Goal: Navigation & Orientation: Find specific page/section

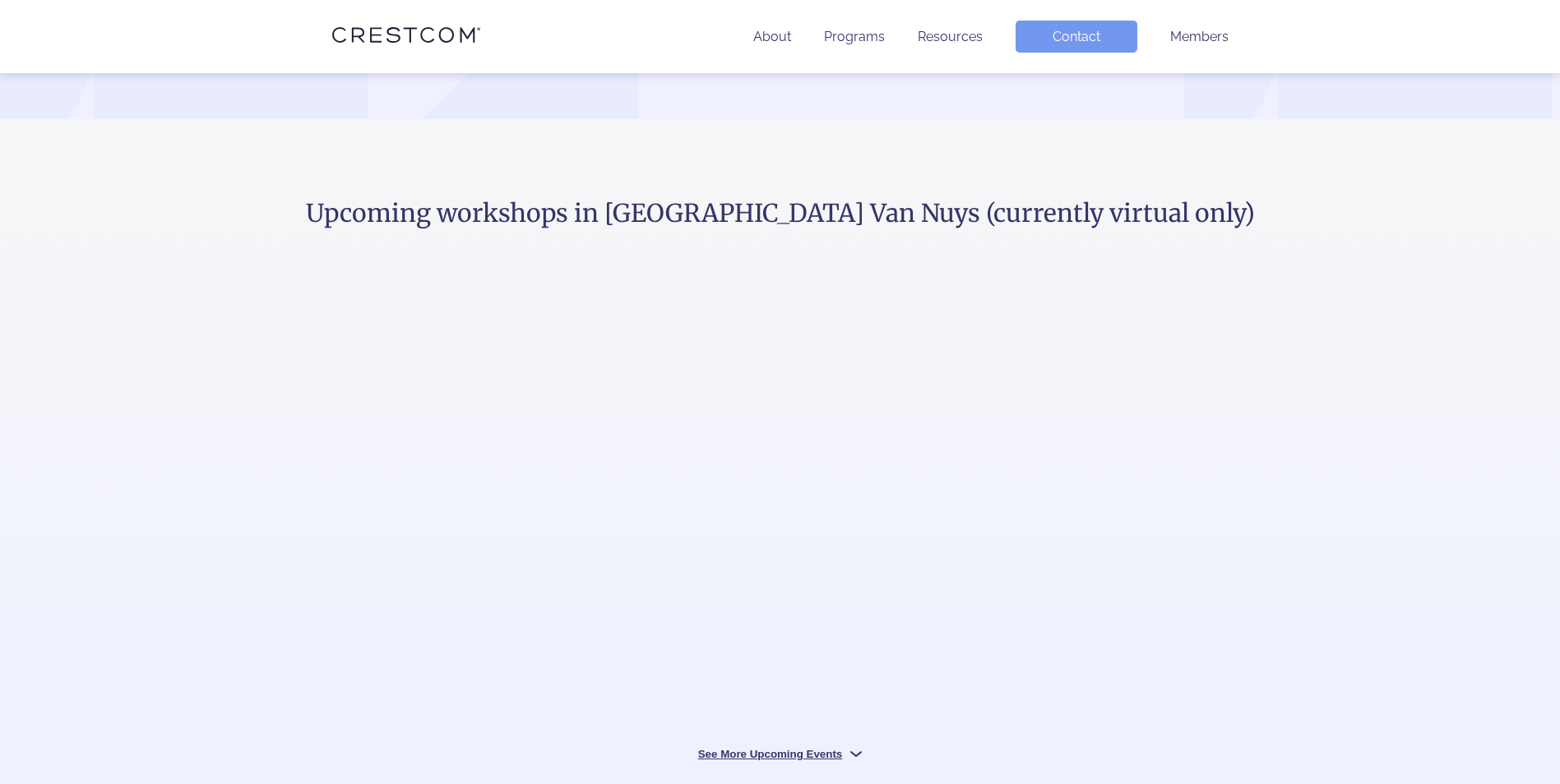
scroll to position [575, 0]
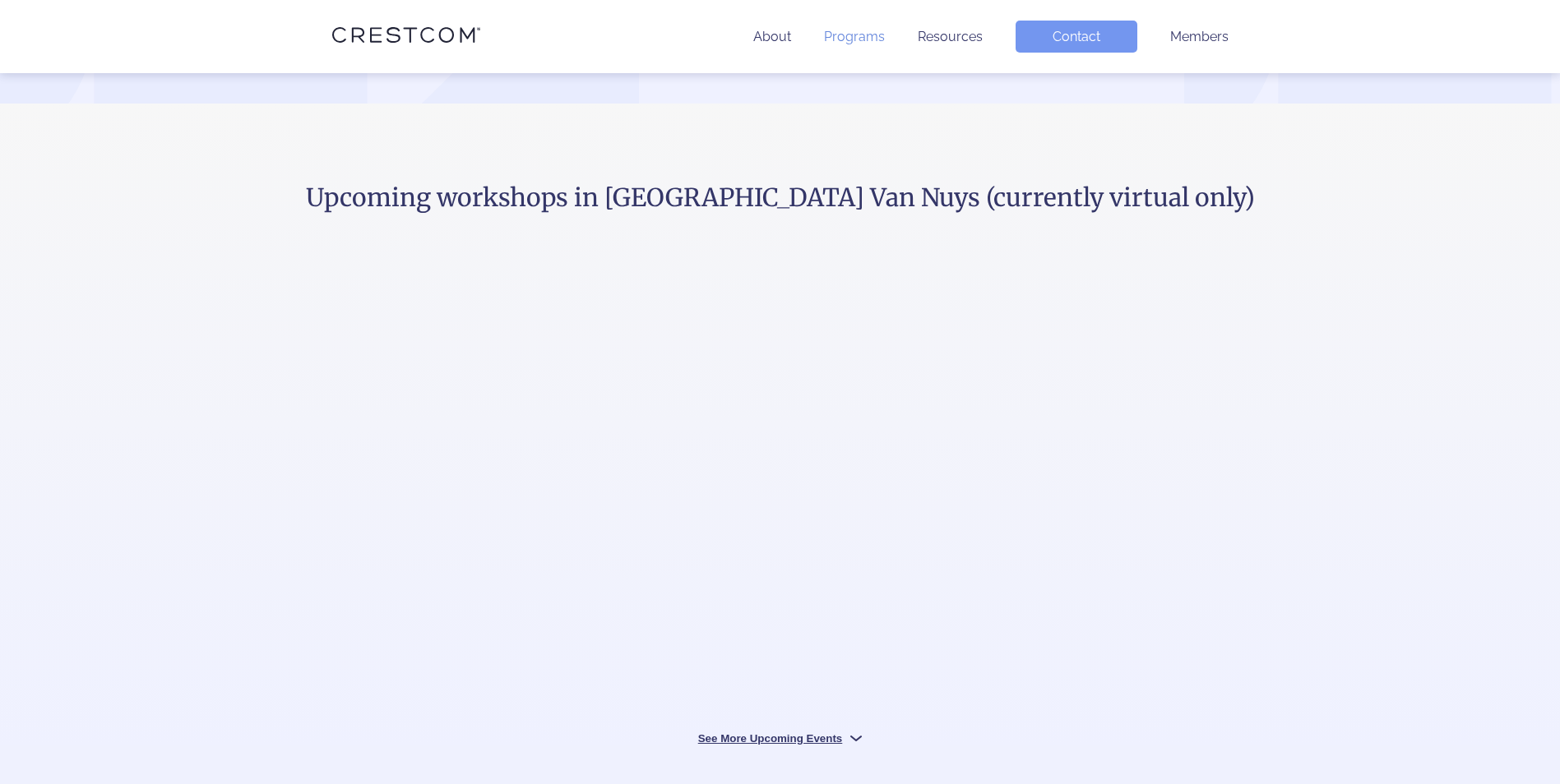
click at [871, 38] on link "Programs" at bounding box center [854, 36] width 61 height 16
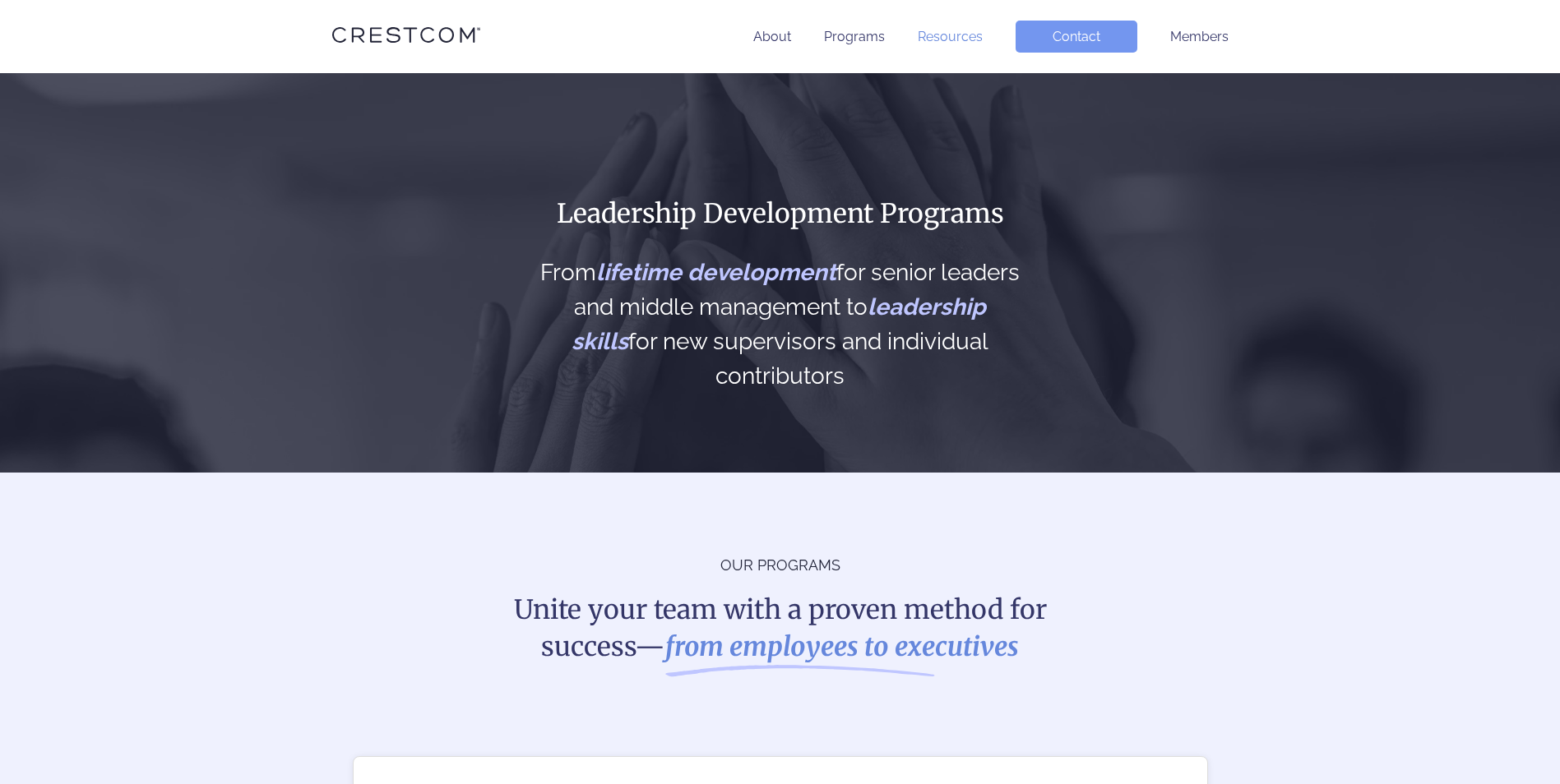
click at [966, 39] on link "Resources" at bounding box center [949, 36] width 65 height 16
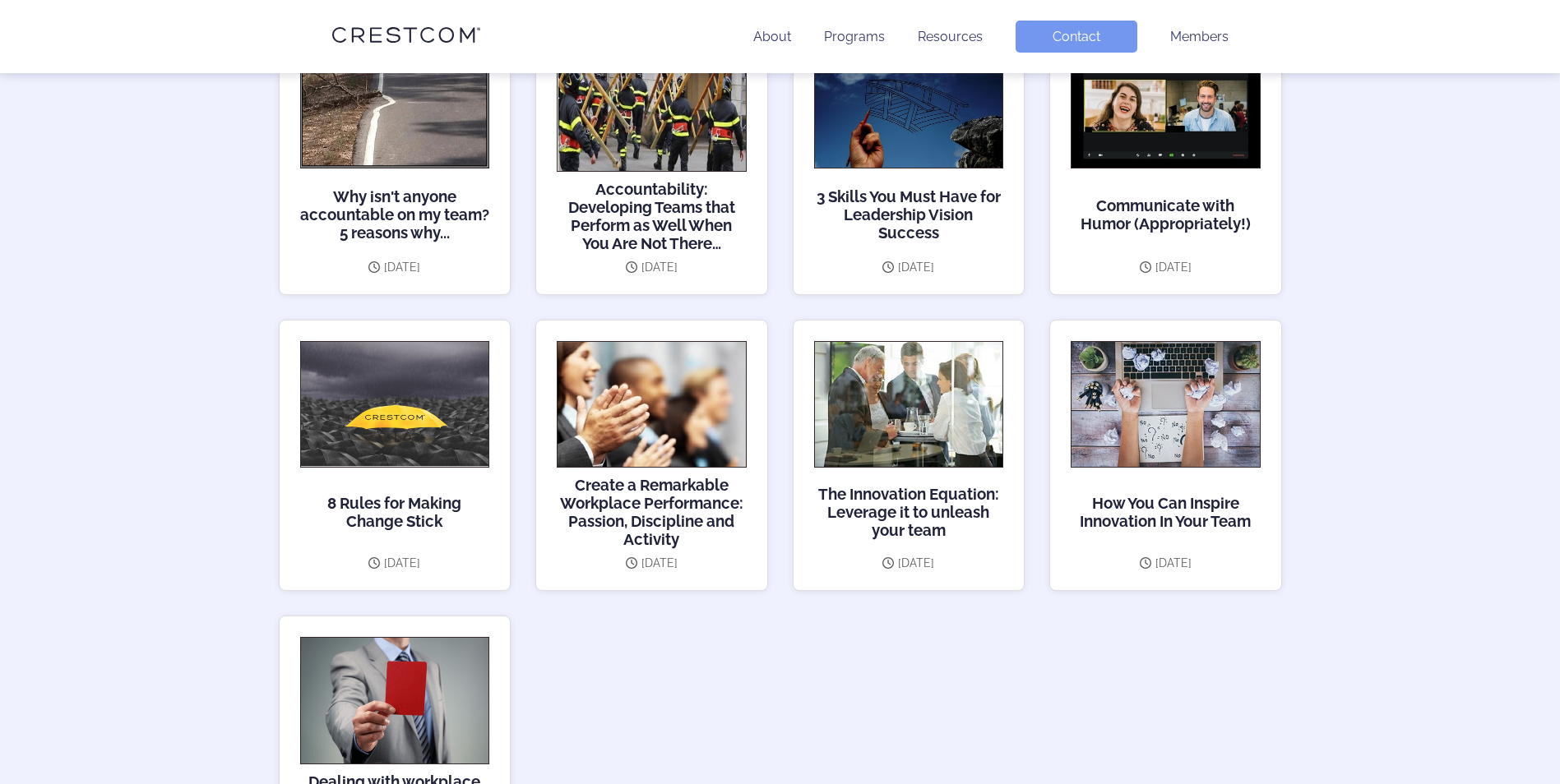
scroll to position [2302, 0]
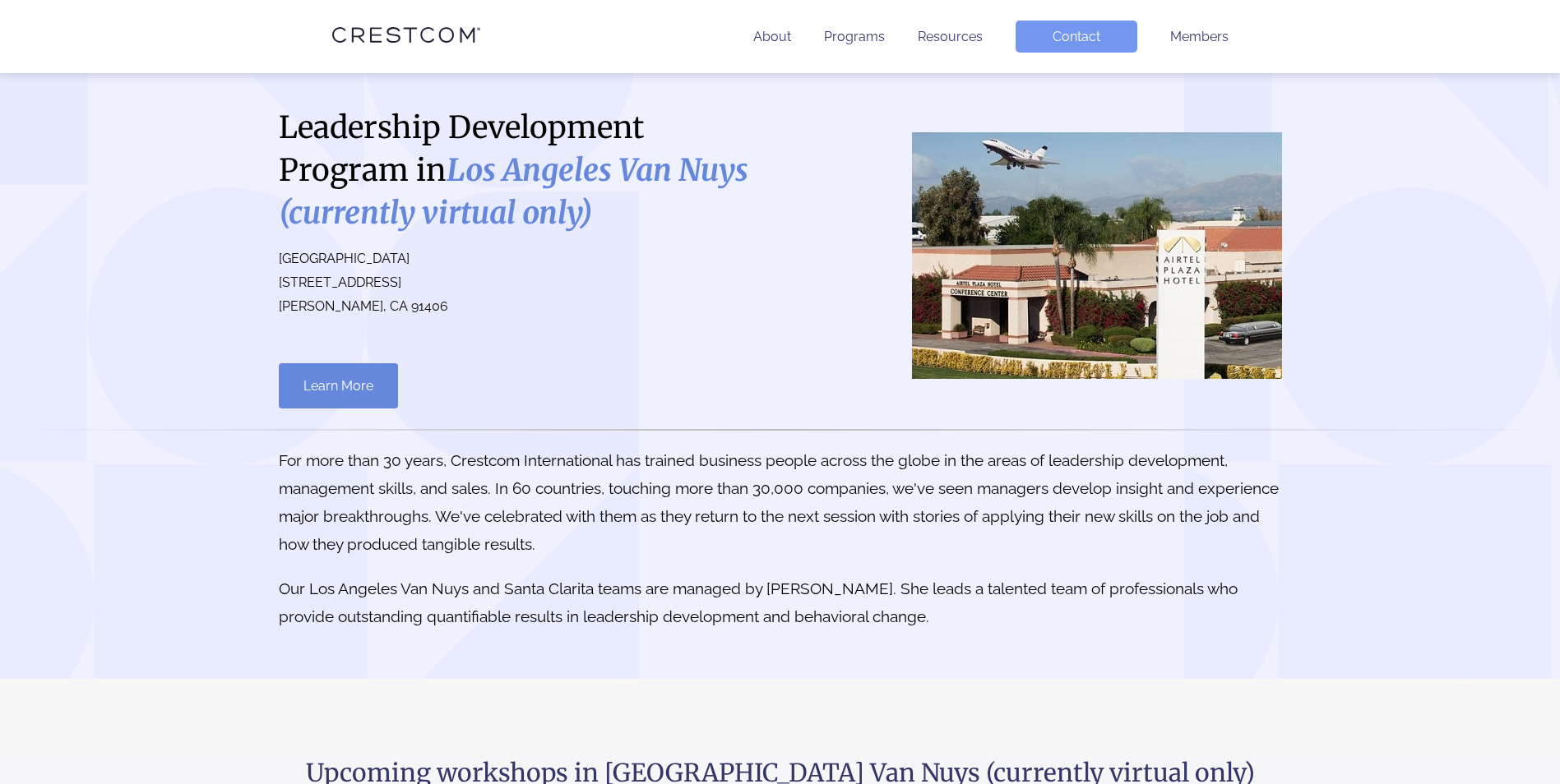
scroll to position [570, 0]
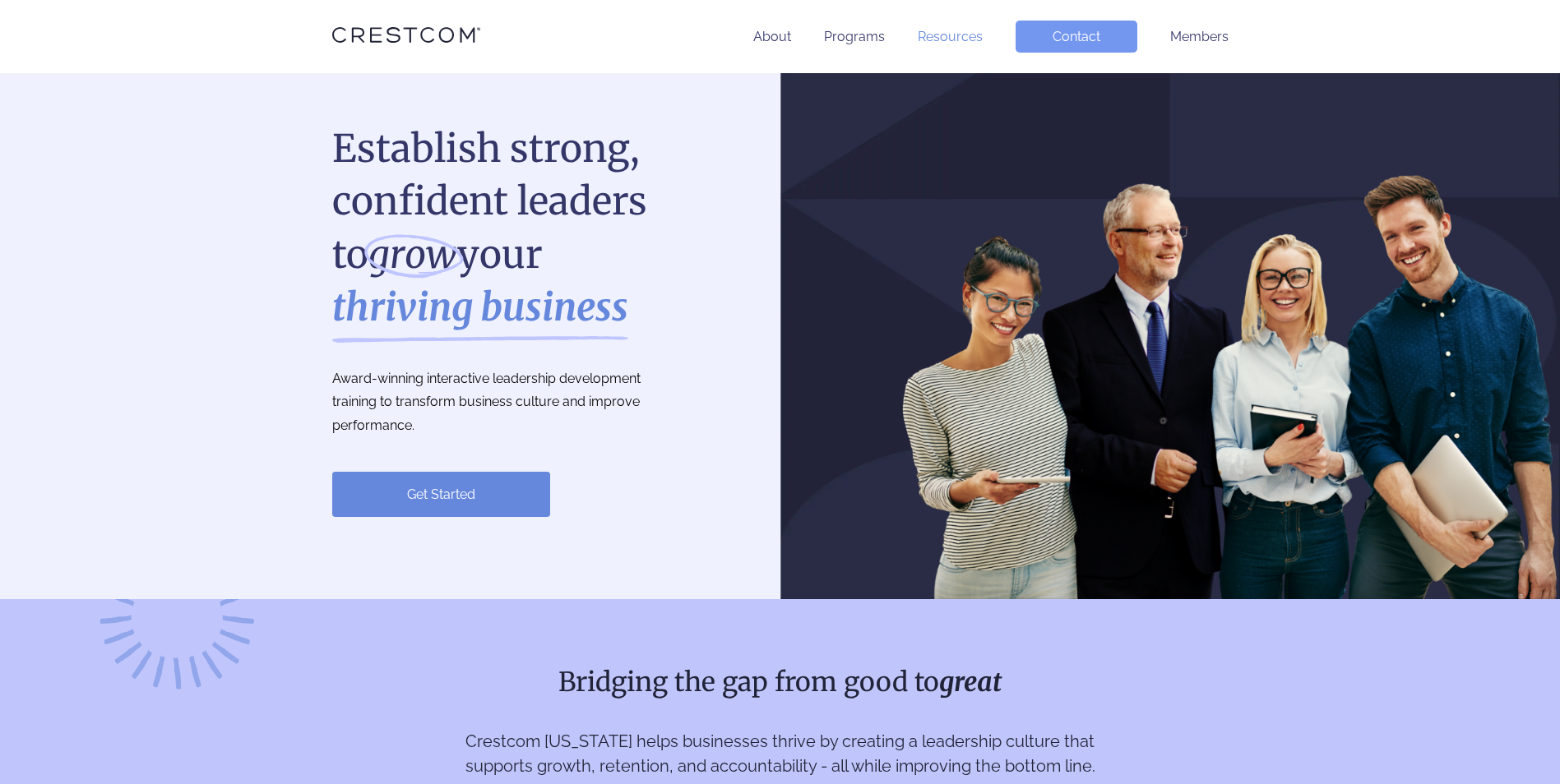
click at [968, 39] on link "Resources" at bounding box center [949, 36] width 65 height 16
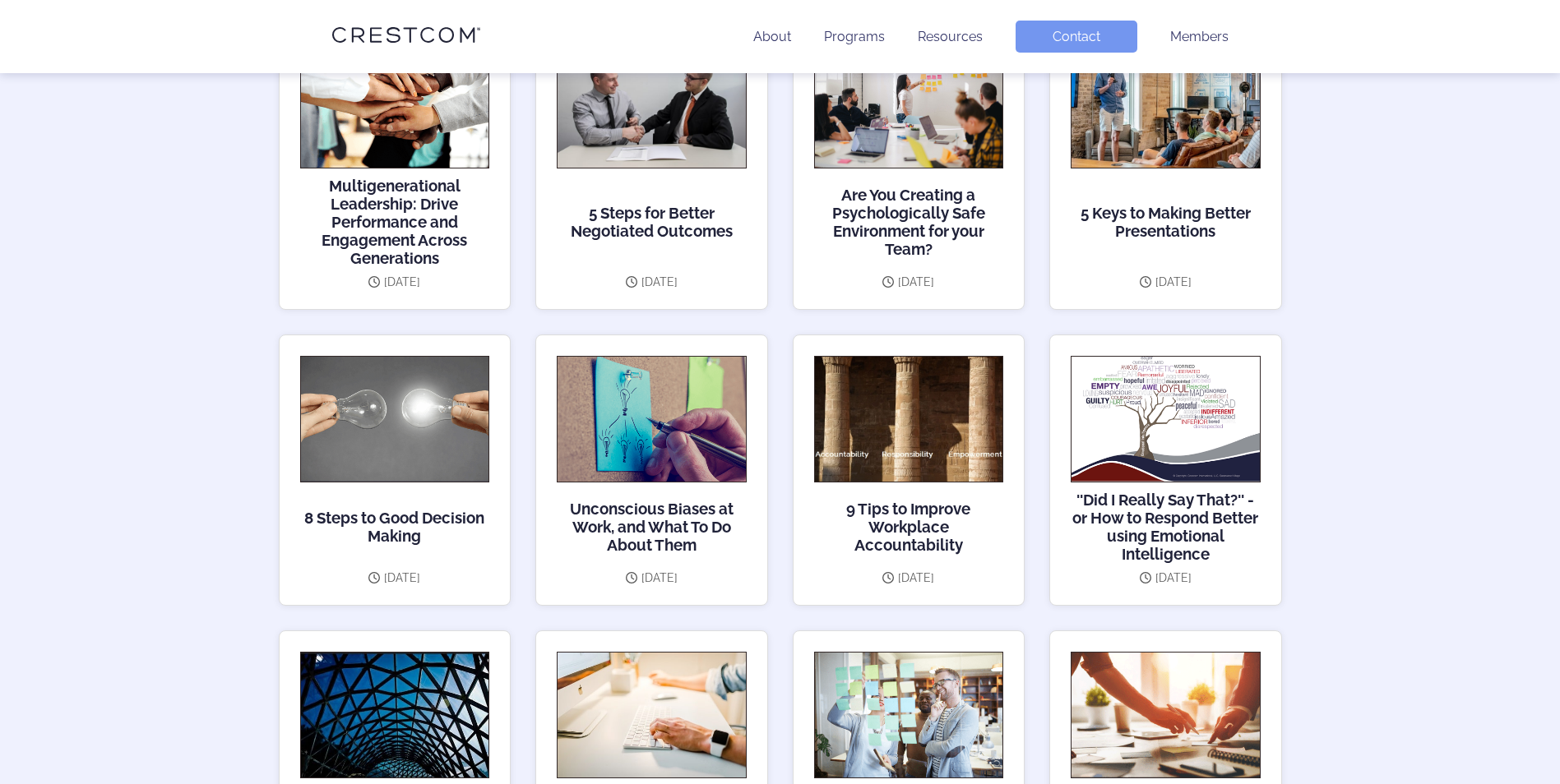
scroll to position [822, 0]
